Goal: Task Accomplishment & Management: Complete application form

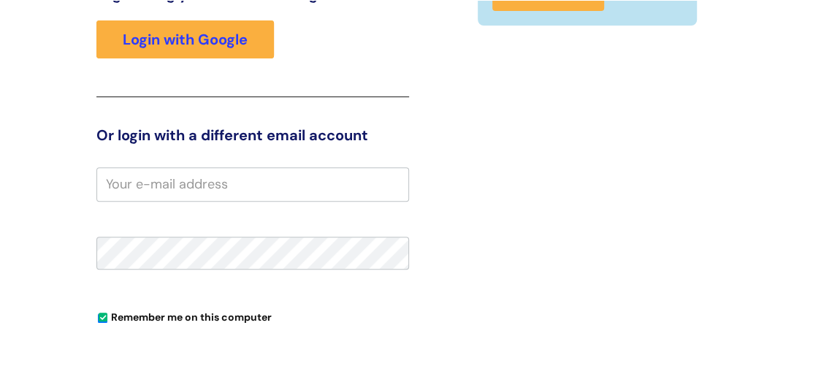
scroll to position [241, 0]
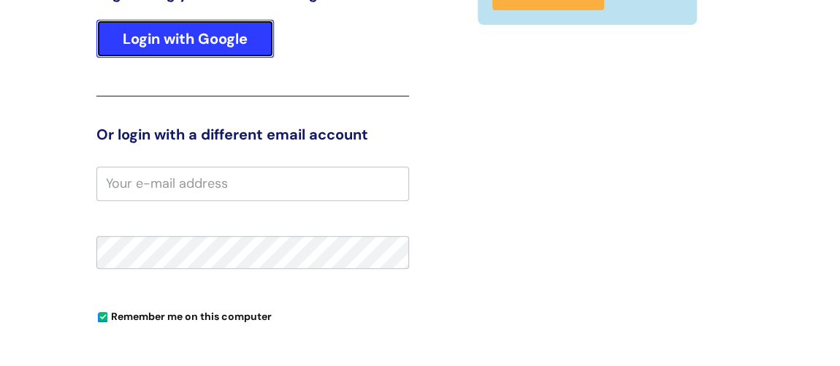
click at [155, 41] on link "Login with Google" at bounding box center [185, 39] width 178 height 38
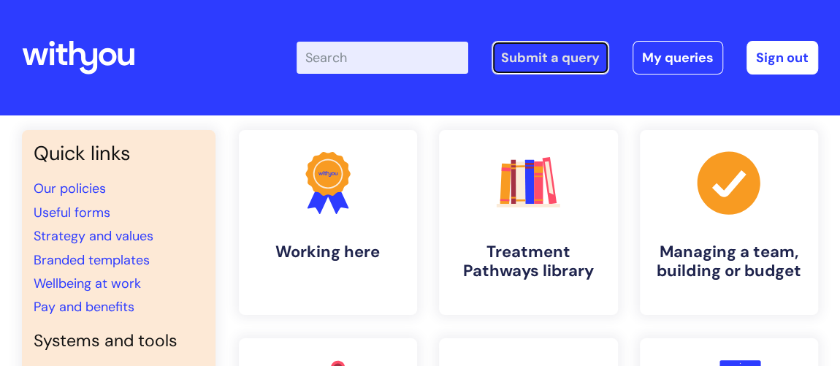
click at [560, 60] on link "Submit a query" at bounding box center [551, 58] width 118 height 34
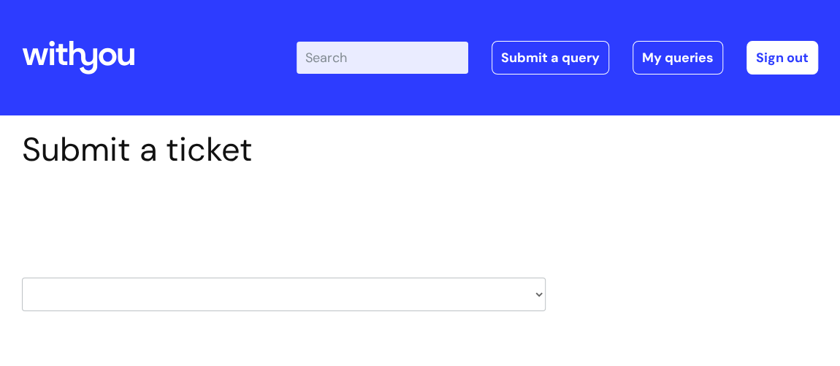
click at [213, 297] on select "HR / People IT and Support Clinical Drug Alerts Finance Accounts Data Support T…" at bounding box center [284, 295] width 524 height 34
select select "finance_accounts"
click at [22, 278] on select "HR / People IT and Support Clinical Drug Alerts Finance Accounts Data Support T…" at bounding box center [284, 295] width 524 height 34
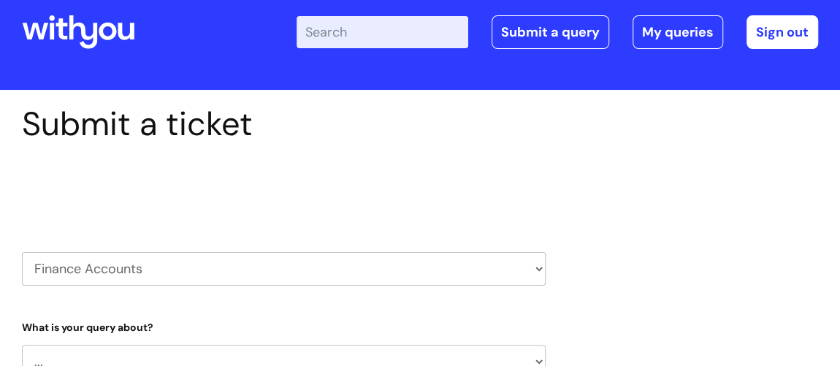
select select "80004286569"
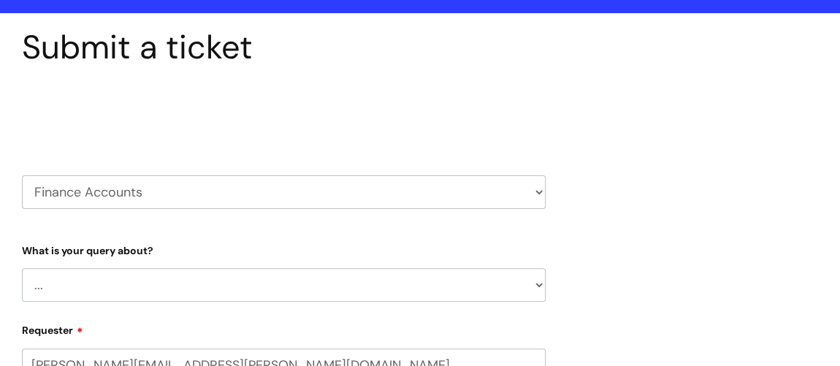
scroll to position [132, 0]
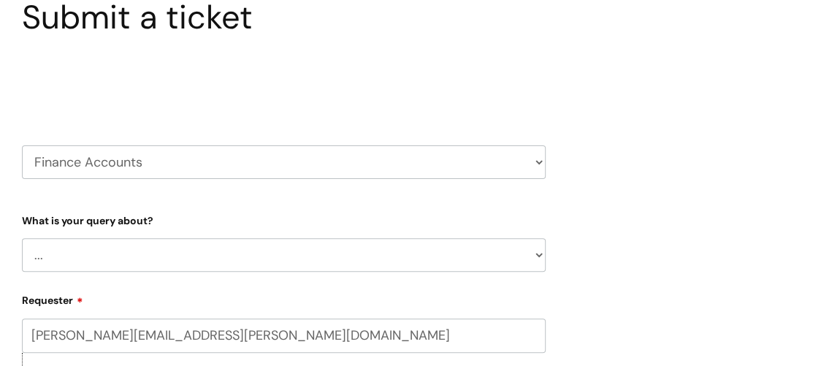
click at [209, 256] on select "... Finance Systems Finance Requests (inc. Expenses) Invoices Research" at bounding box center [284, 255] width 524 height 34
select select "Finance Systems"
click at [22, 238] on select "... Finance Systems Finance Requests (inc. Expenses) Invoices Research" at bounding box center [284, 255] width 524 height 34
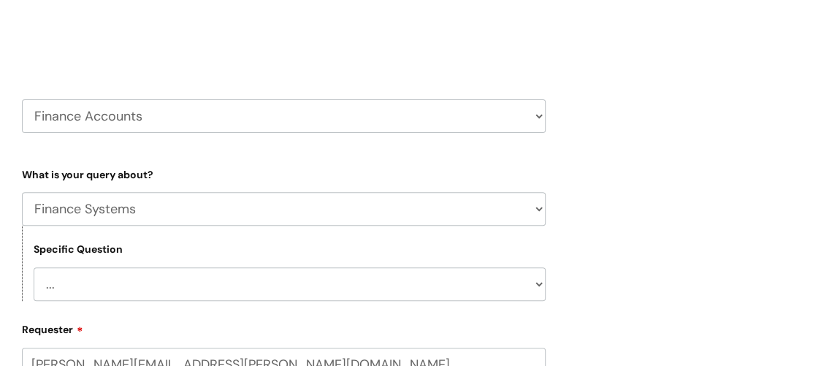
scroll to position [199, 0]
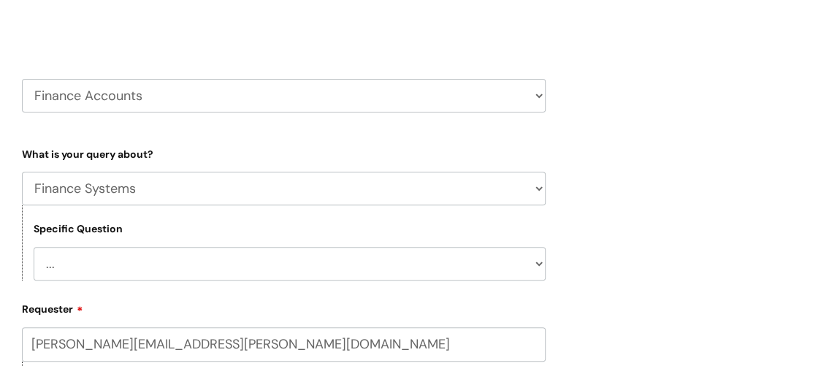
click at [197, 265] on select "... Concur + Basware Exchequer" at bounding box center [290, 264] width 512 height 34
select select "Concur + Basware"
click at [34, 247] on select "... Concur + Basware Exchequer" at bounding box center [290, 264] width 512 height 34
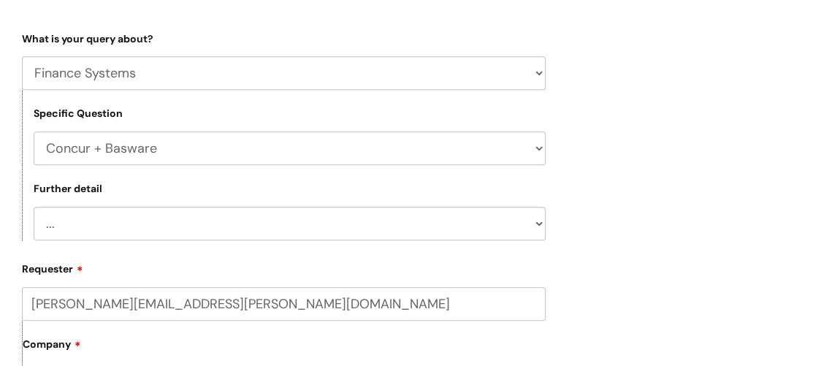
scroll to position [332, 0]
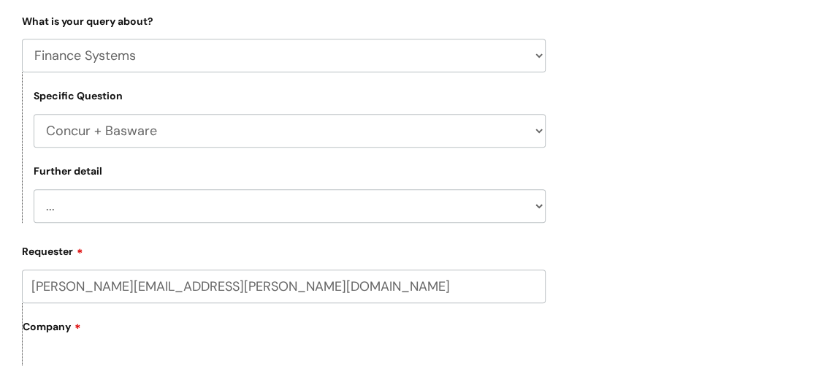
click at [215, 202] on select "... Access/Login issues Approval flow updates/issues New Suppliers + Job Codes …" at bounding box center [290, 206] width 512 height 34
select select "Processing errors"
click at [34, 189] on select "... Access/Login issues Approval flow updates/issues New Suppliers + Job Codes …" at bounding box center [290, 206] width 512 height 34
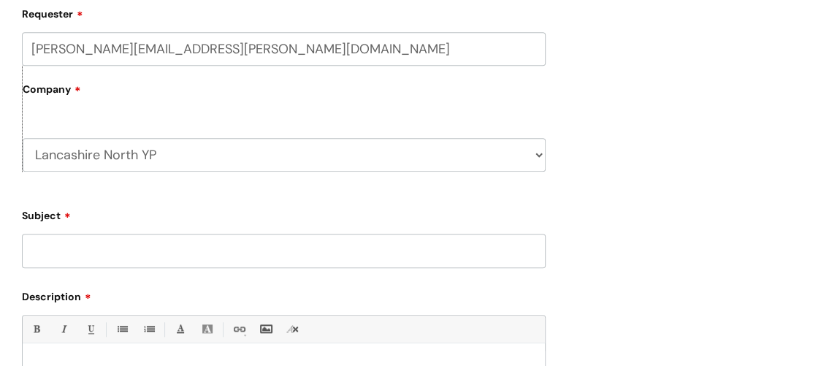
scroll to position [598, 0]
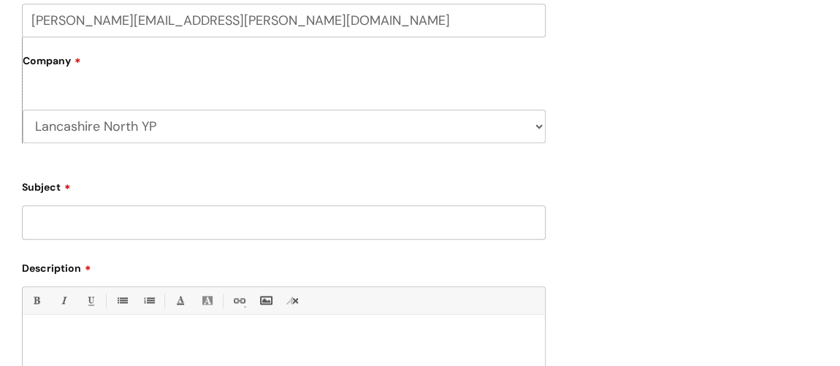
click at [174, 238] on input "Subject" at bounding box center [284, 222] width 524 height 34
type input "R"
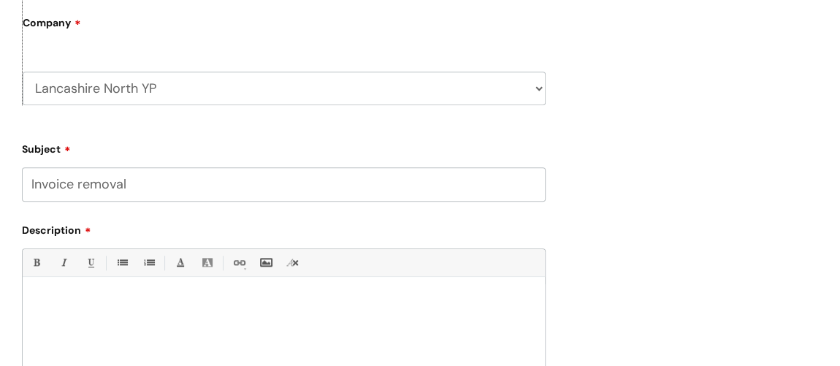
scroll to position [664, 0]
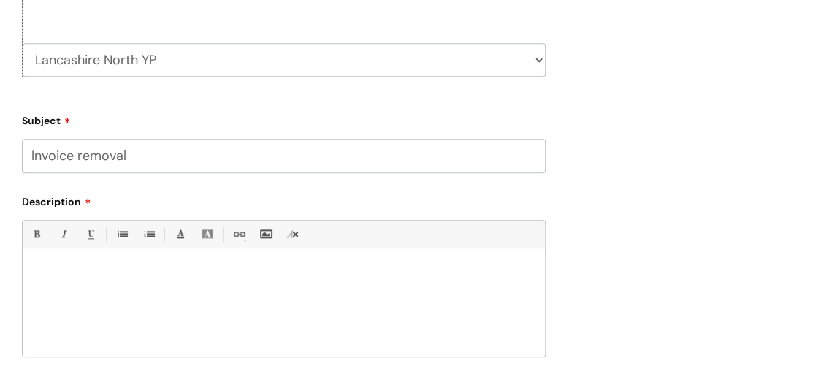
type input "Invoice removal"
click at [116, 269] on p at bounding box center [284, 273] width 500 height 13
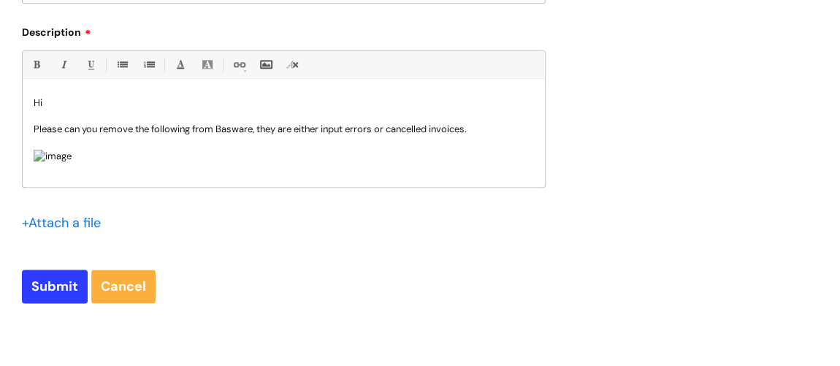
scroll to position [863, 0]
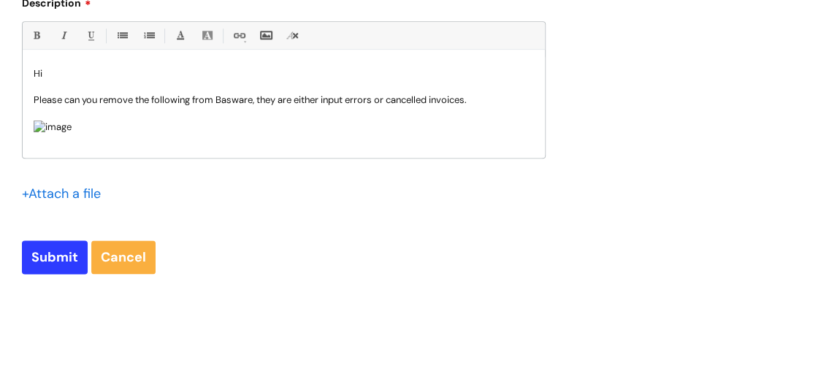
click at [130, 148] on div "Hi Please can you remove the following from Basware, they are either input erro…" at bounding box center [284, 107] width 522 height 101
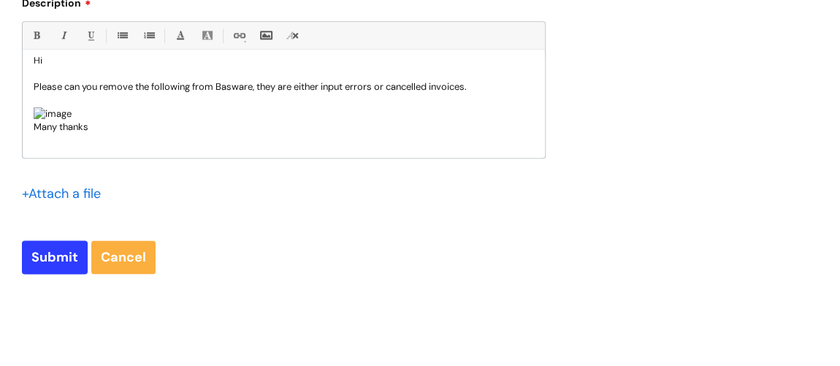
scroll to position [130, 0]
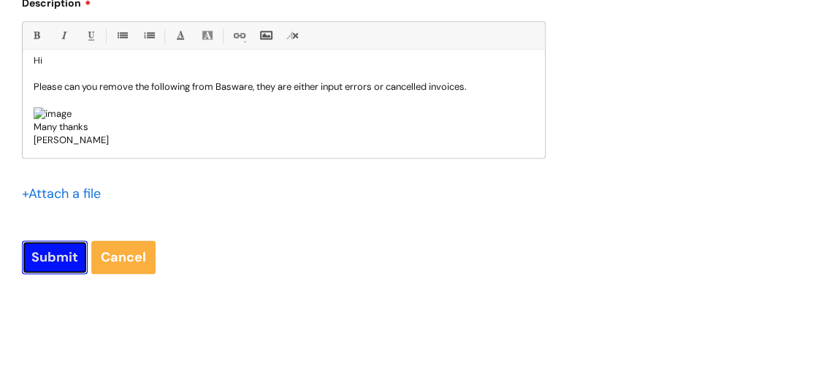
click at [43, 253] on input "Submit" at bounding box center [55, 257] width 66 height 34
type input "Please Wait..."
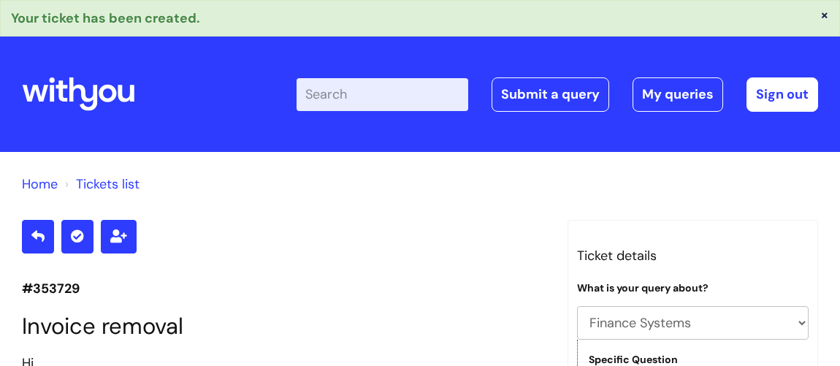
select select "Finance Systems"
select select "Concur + Basware"
select select "Processing errors"
